Goal: Find specific page/section: Find specific page/section

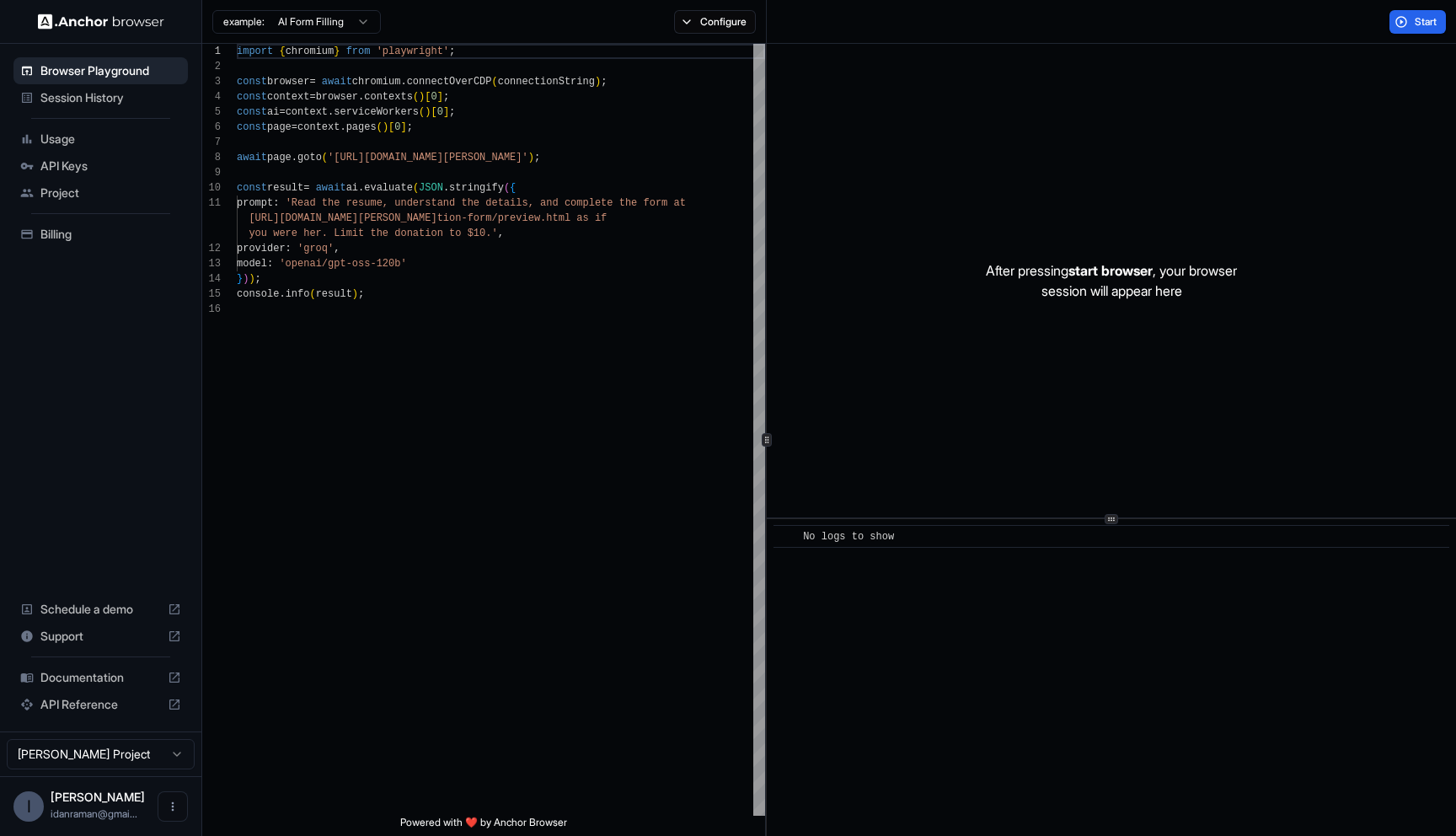
scroll to position [152, 0]
click at [57, 93] on span "Session History" at bounding box center [110, 97] width 141 height 17
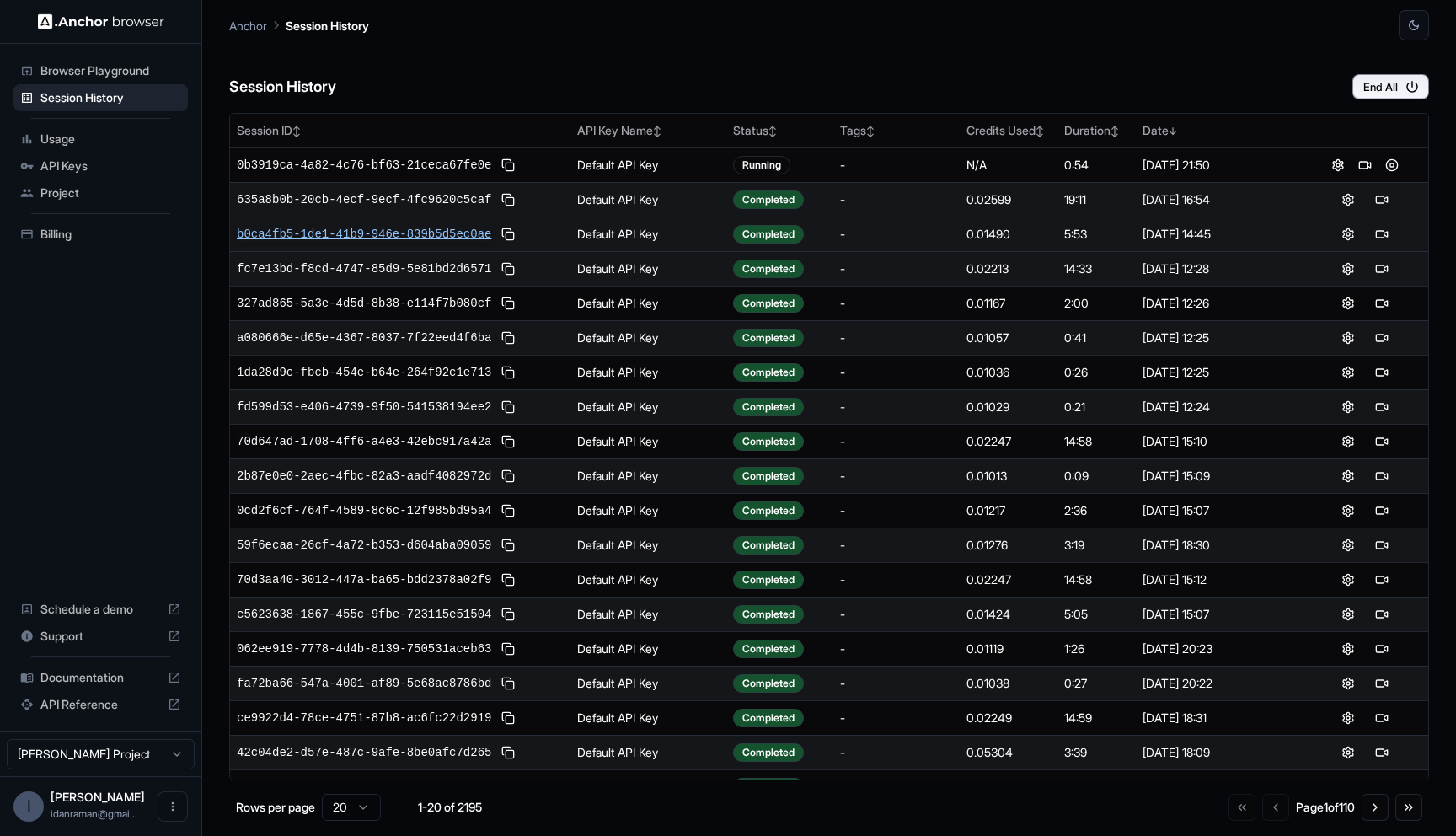
click at [435, 241] on span "b0ca4fb5-1de1-41b9-946e-839b5d5ec0ae" at bounding box center [364, 233] width 254 height 17
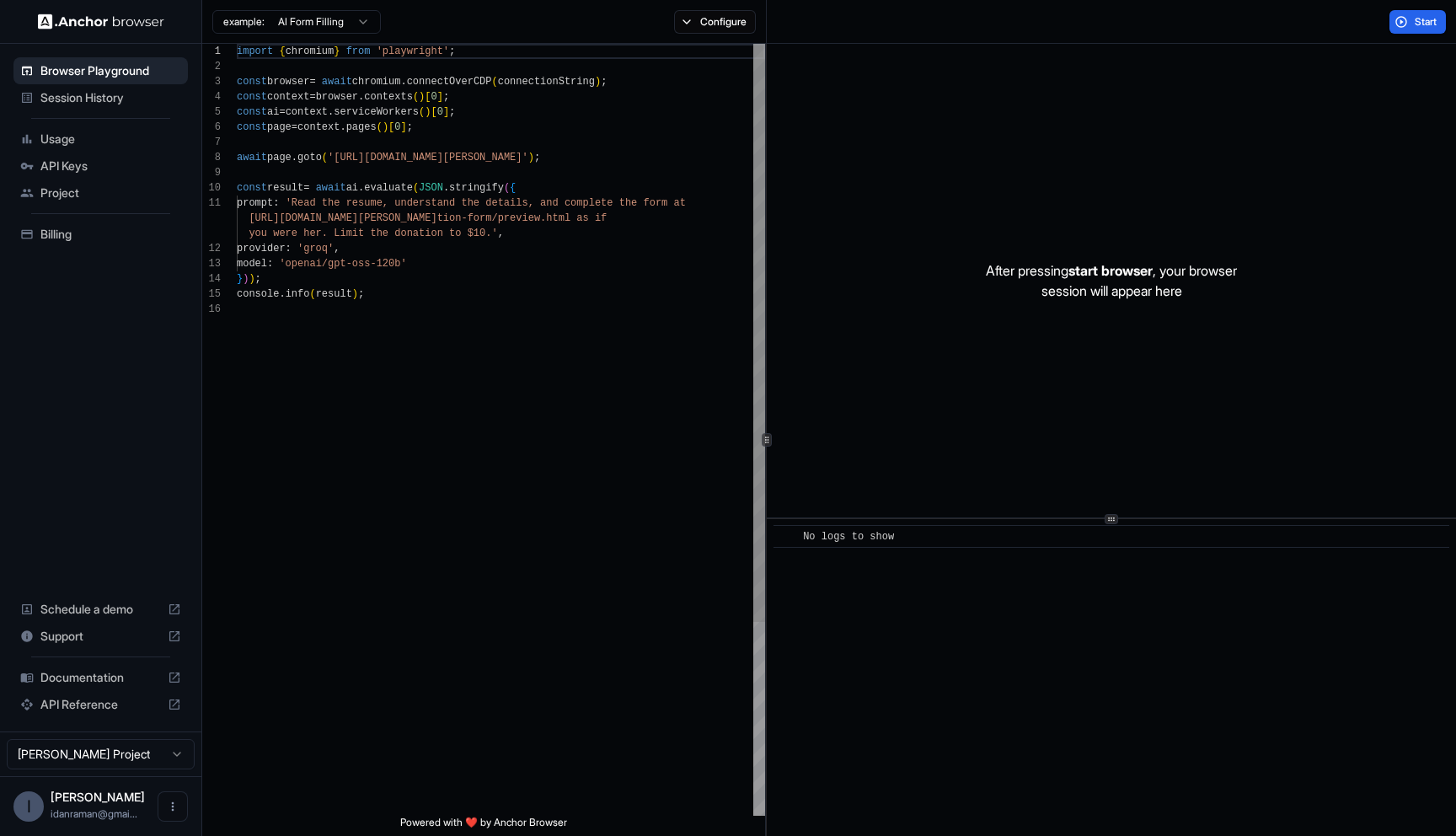
scroll to position [137, 0]
click at [516, 183] on div "import { chromium } from 'playwright' ; const browser = await chromium . connec…" at bounding box center [500, 557] width 528 height 1029
click at [703, 24] on button "Configure" at bounding box center [714, 22] width 82 height 24
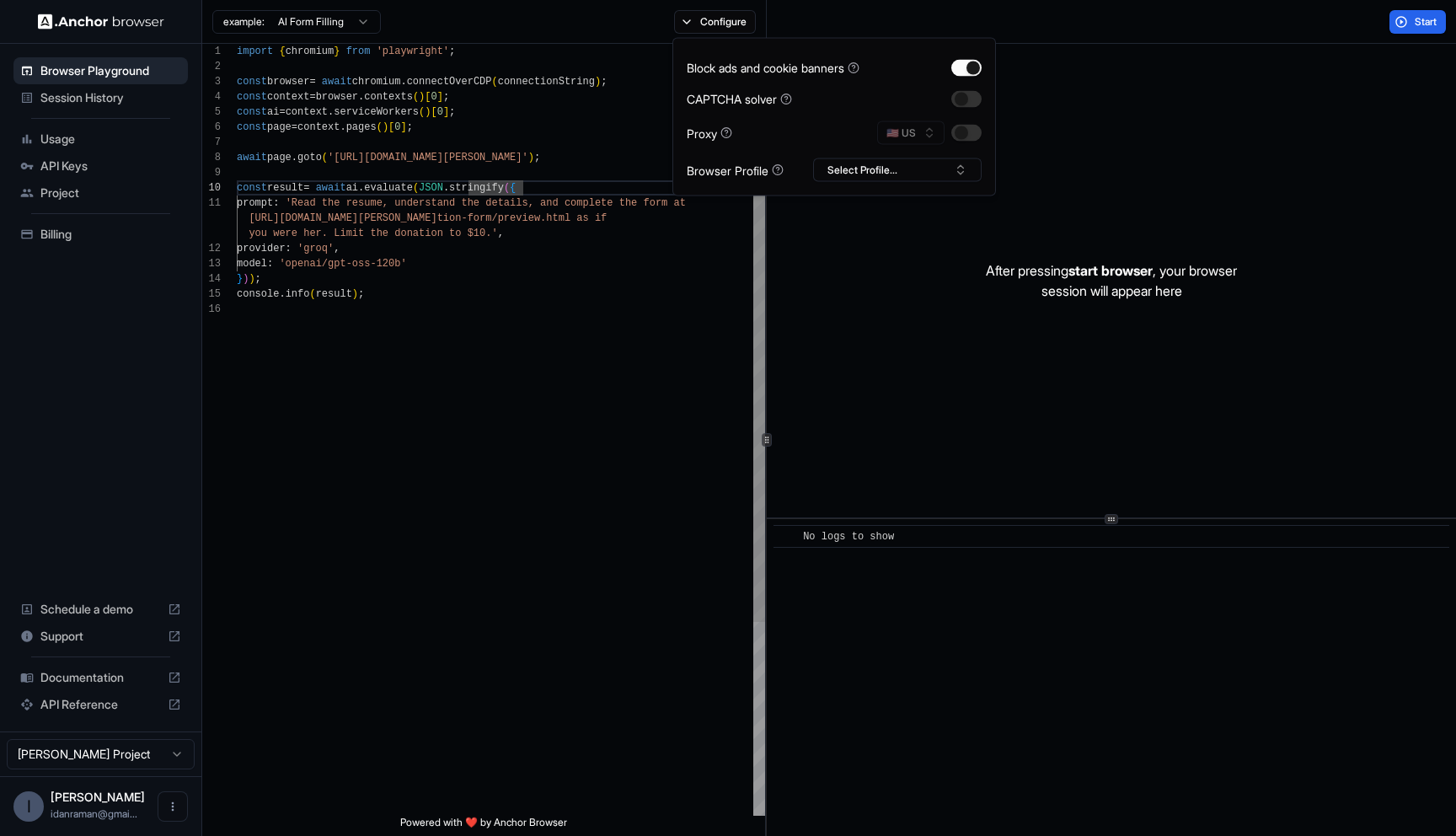
type textarea "**********"
drag, startPoint x: 565, startPoint y: 318, endPoint x: 573, endPoint y: 313, distance: 9.4
click at [565, 318] on div "import { chromium } from 'playwright' ; const browser = await chromium . connec…" at bounding box center [500, 557] width 528 height 1029
